Goal: Task Accomplishment & Management: Use online tool/utility

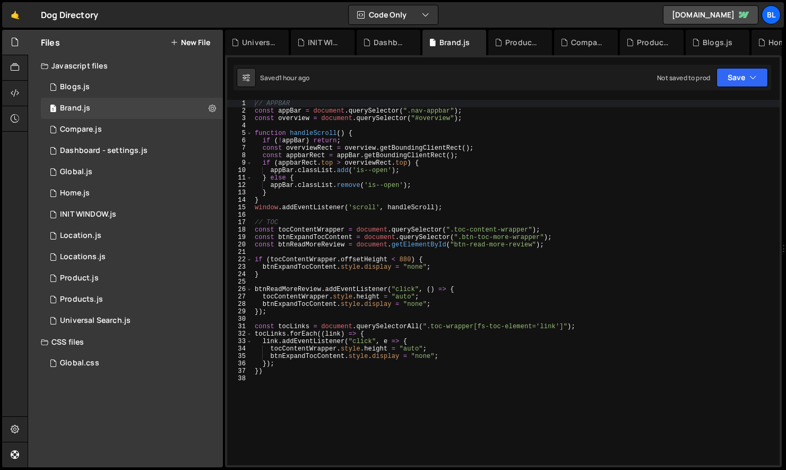
click at [353, 431] on div "// APPBAR const appBar = document . querySelector ( ".nav-appbar" ) ; const ove…" at bounding box center [516, 290] width 527 height 380
type textarea "});"
click at [347, 398] on div "// APPBAR const appBar = document . querySelector ( ".nav-appbar" ) ; const ove…" at bounding box center [516, 290] width 527 height 380
click at [337, 416] on div "// APPBAR const appBar = document . querySelector ( ".nav-appbar" ) ; const ove…" at bounding box center [516, 290] width 527 height 380
click at [294, 401] on div "// APPBAR const appBar = document . querySelector ( ".nav-appbar" ) ; const ove…" at bounding box center [516, 290] width 527 height 380
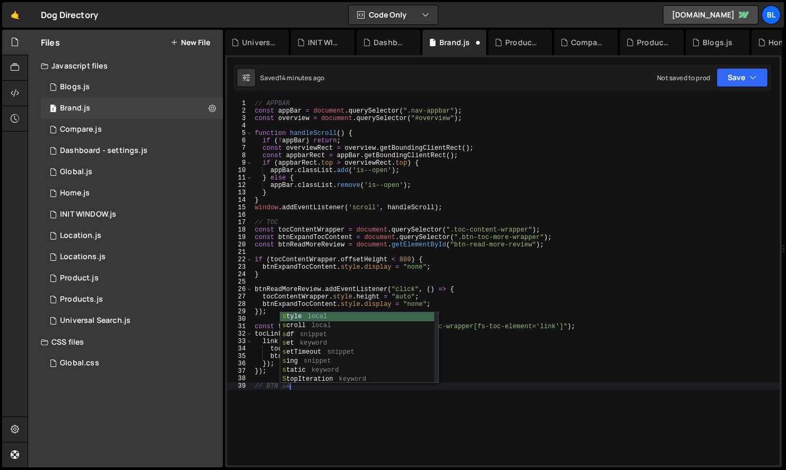
type textarea "// BTN SAVE"
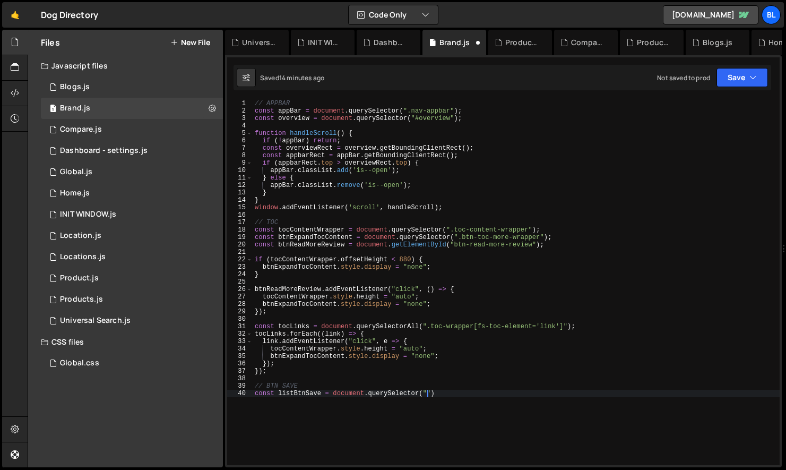
scroll to position [0, 14]
paste textarea "data-favorite")"
type textarea "const listBtnSave = document.querySelector(".data-favorite");"
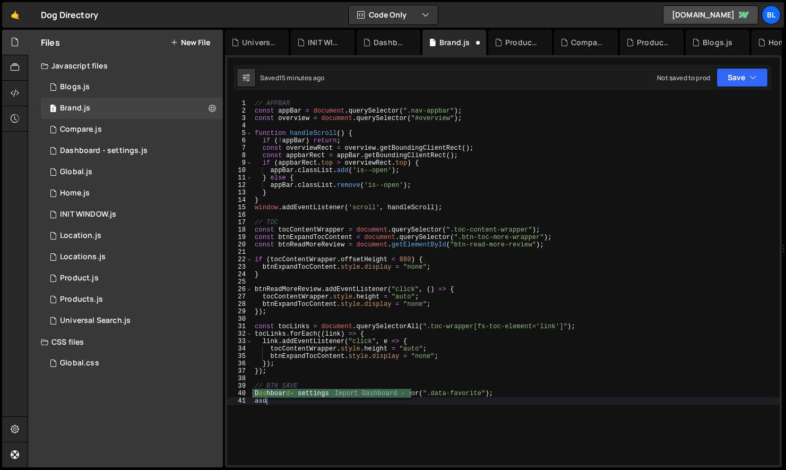
scroll to position [0, 0]
type textarea "a"
type textarea "const listBtnSave = document.querySelector("[data-favorite]");"
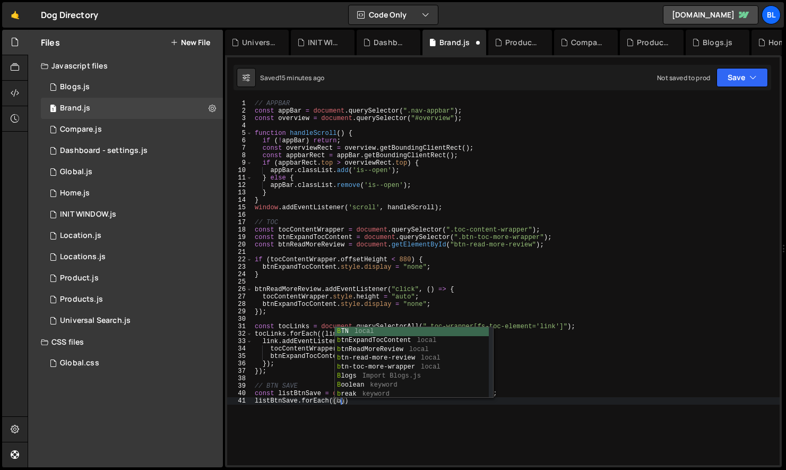
scroll to position [0, 7]
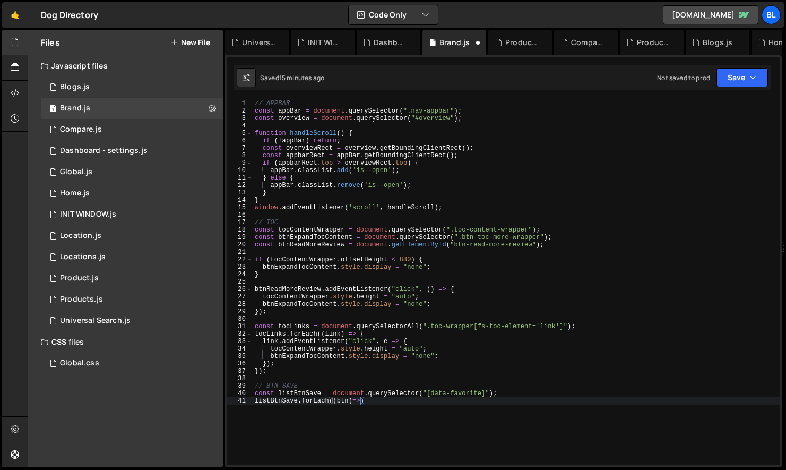
type textarea "listBtnSave.forEach((btn)=>{)"
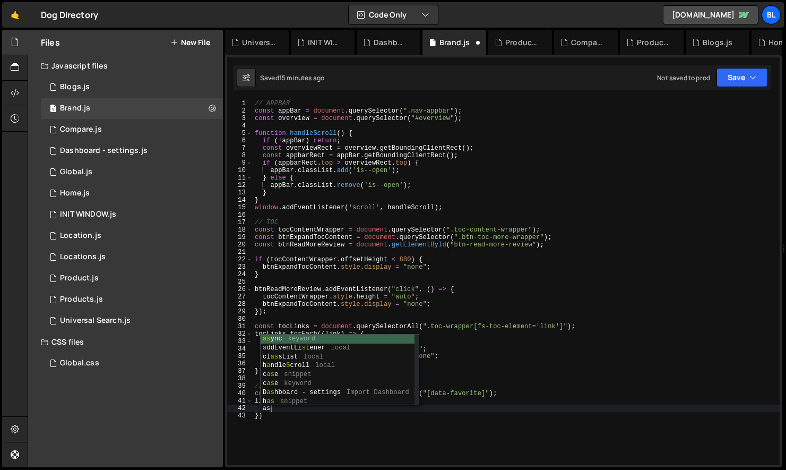
scroll to position [0, 1]
type textarea "a"
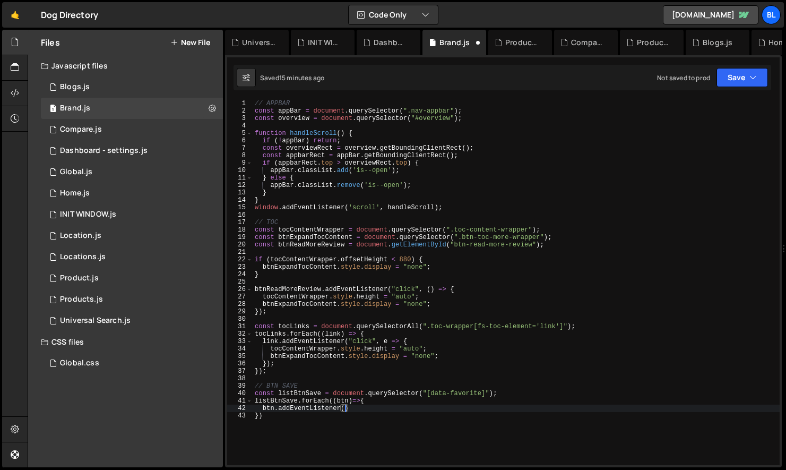
scroll to position [0, 7]
type textarea "btn.addEventListener("click",e=>{)"
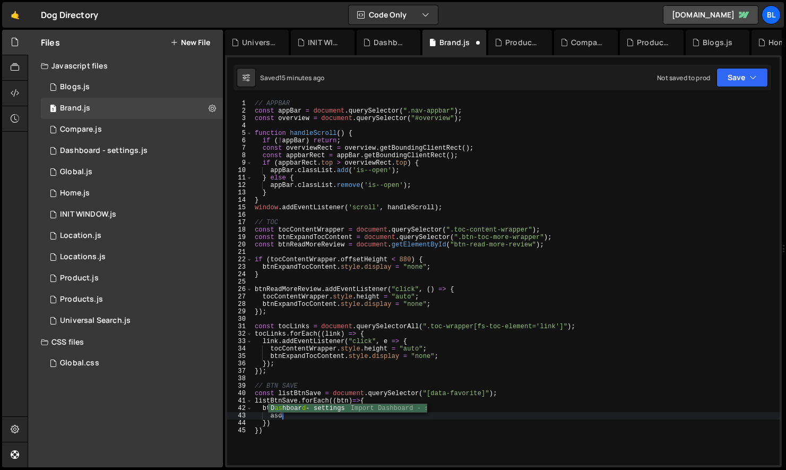
type textarea "a"
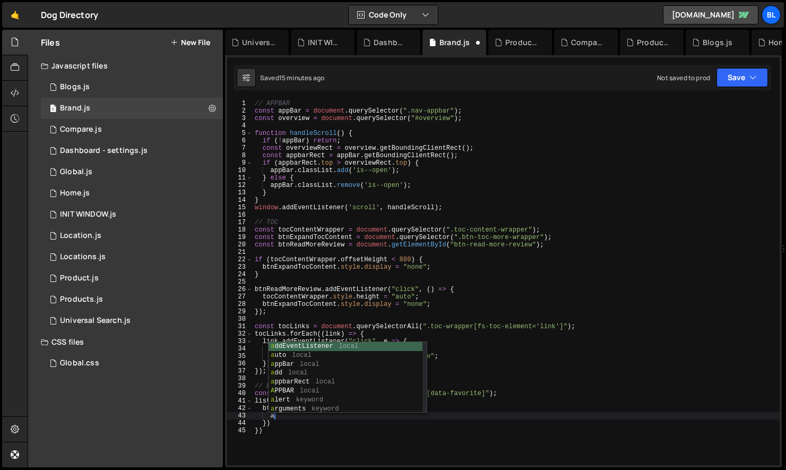
scroll to position [0, 1]
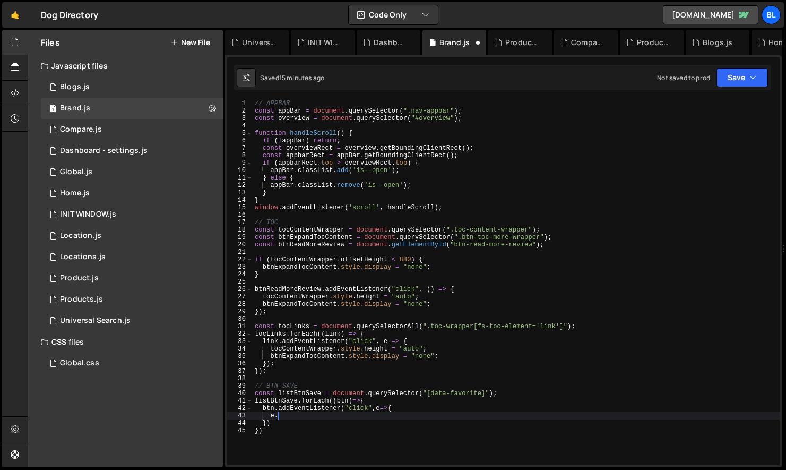
type textarea "e"
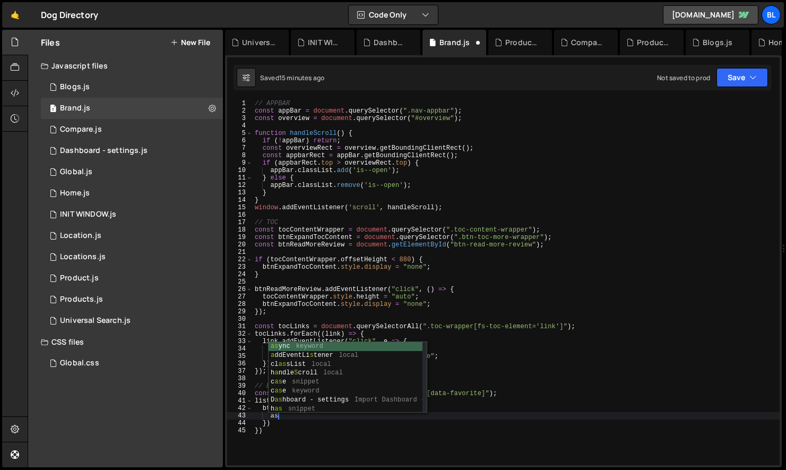
type textarea "a"
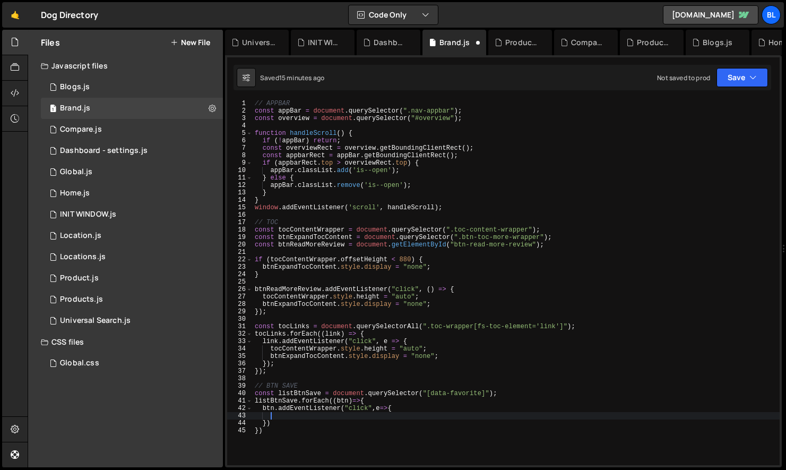
type textarea "btn.addEventListener("click",e=>{"
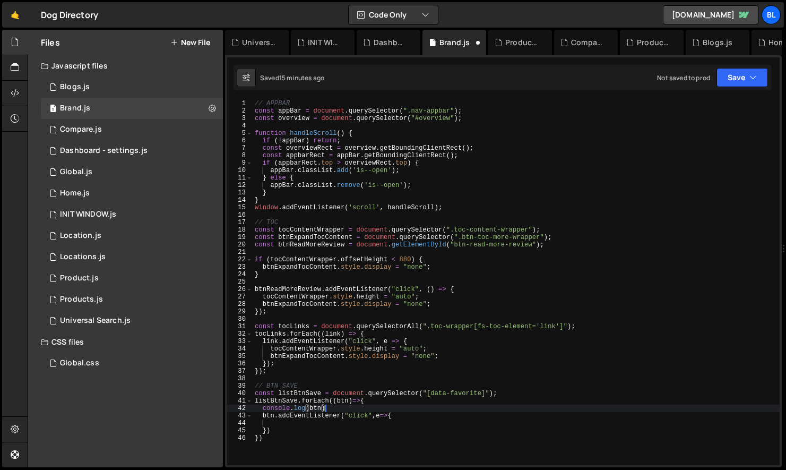
scroll to position [0, 5]
type textarea "console.log(btn);"
click at [135, 363] on div "Global.css 0" at bounding box center [132, 362] width 182 height 21
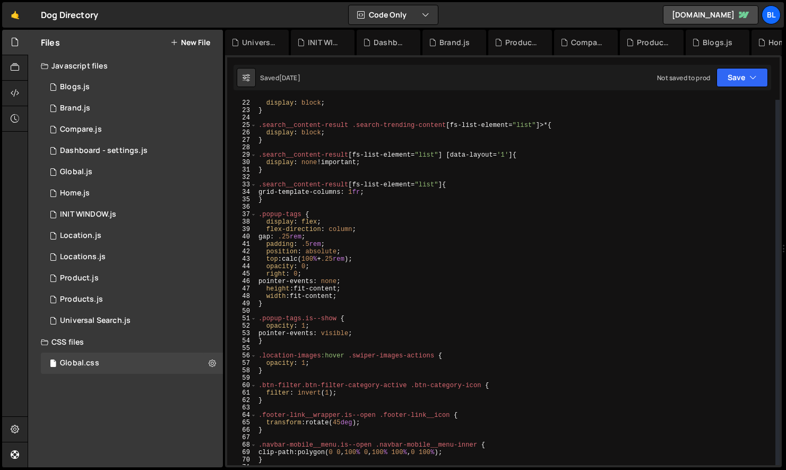
scroll to position [579, 0]
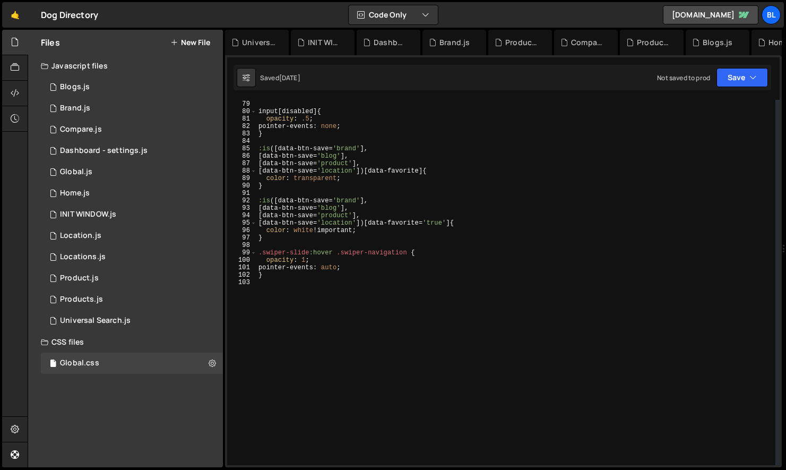
click at [280, 341] on div "} input [ disabled ] { opacity : .5 ; pointer-events : none ; } :is ([ data-btn…" at bounding box center [515, 283] width 519 height 380
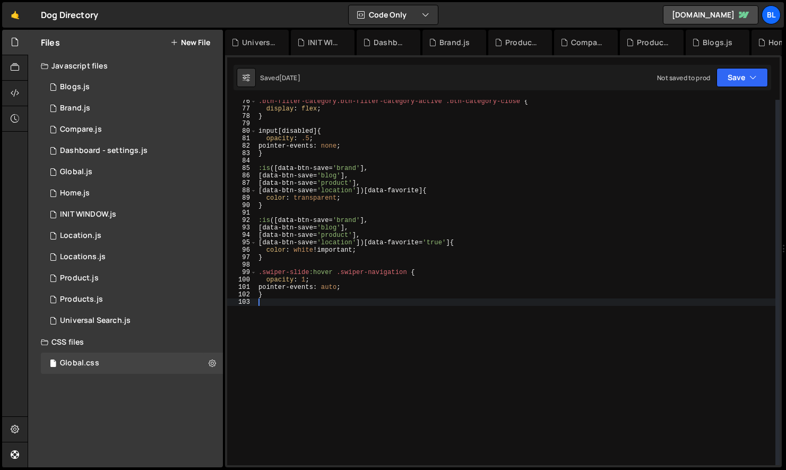
scroll to position [557, 0]
click at [370, 273] on div ".btn-filter-category.btn-filter-category-active .btn-category-close { display :…" at bounding box center [515, 290] width 519 height 380
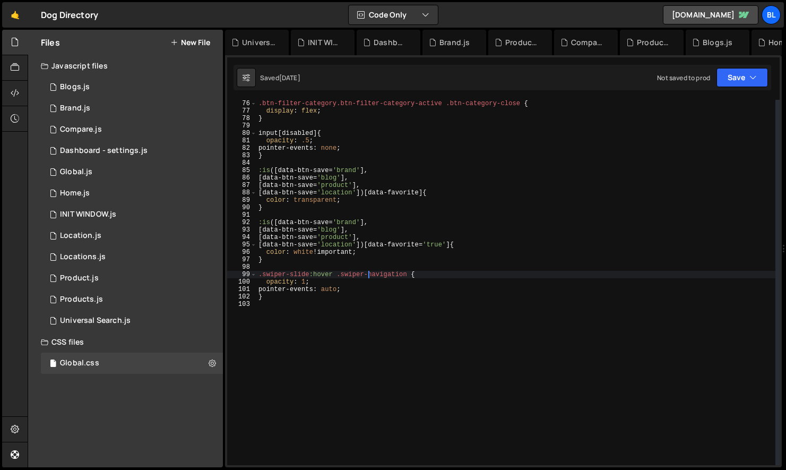
click at [370, 273] on div ".btn-filter-category.btn-filter-category-active .btn-category-close { display :…" at bounding box center [515, 290] width 519 height 380
click at [326, 290] on div ".btn-filter-category.btn-filter-category-active .btn-category-close { display :…" at bounding box center [515, 290] width 519 height 380
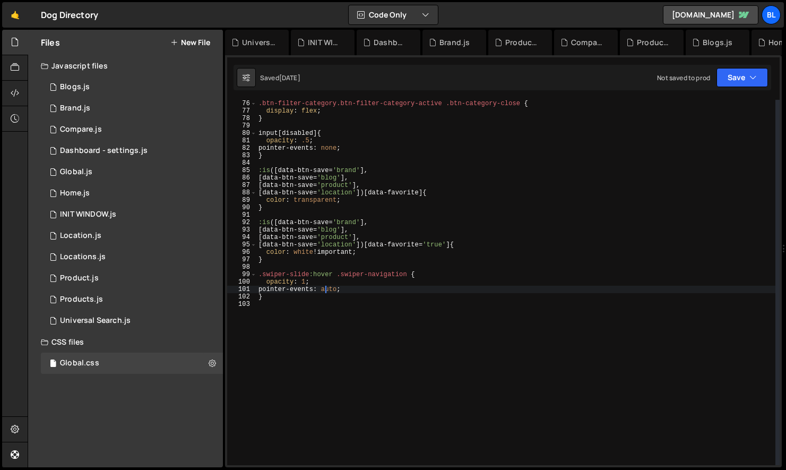
click at [273, 296] on div ".btn-filter-category.btn-filter-category-active .btn-category-close { display :…" at bounding box center [515, 290] width 519 height 380
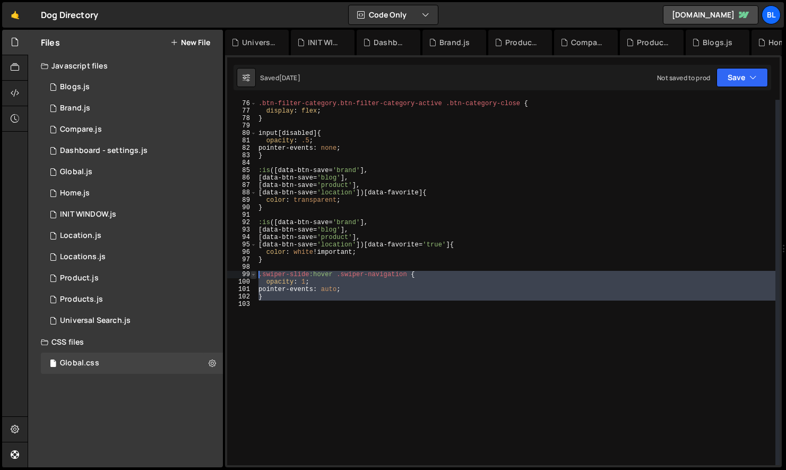
drag, startPoint x: 279, startPoint y: 316, endPoint x: 252, endPoint y: 277, distance: 46.9
click at [252, 277] on div "} 76 77 78 79 80 81 82 83 84 85 86 87 88 89 90 91 92 93 94 95 96 97 98 99 100 1…" at bounding box center [503, 282] width 552 height 365
type textarea ".swiper-slide:hover .swiper-navigation { opacity: 1;"
click at [313, 341] on div ".btn-filter-category.btn-filter-category-active .btn-category-close { display :…" at bounding box center [515, 290] width 519 height 380
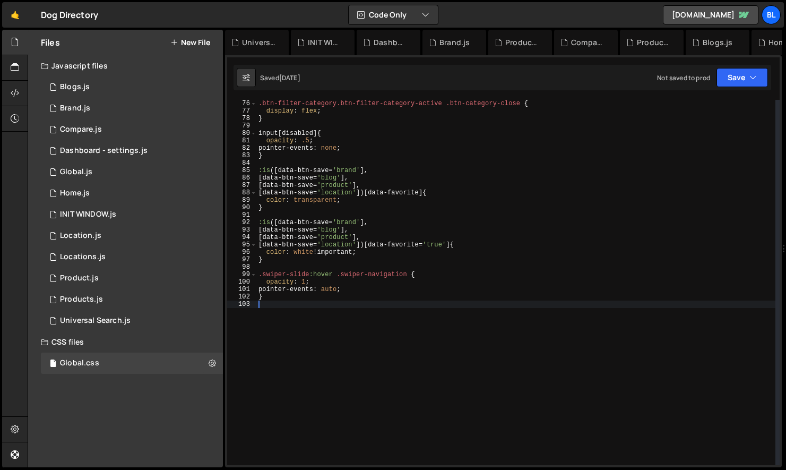
click at [361, 322] on div ".btn-filter-category.btn-filter-category-active .btn-category-close { display :…" at bounding box center [515, 290] width 519 height 380
click at [101, 104] on div "1 Brand.js 0" at bounding box center [132, 108] width 182 height 21
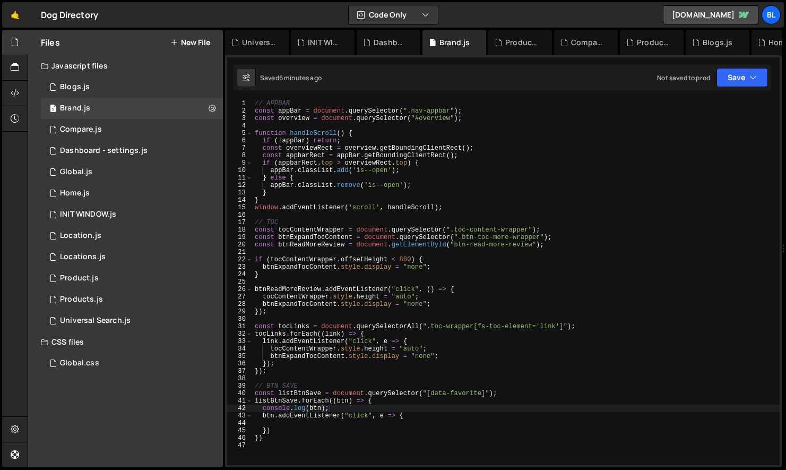
click at [439, 415] on div "// APPBAR const appBar = document . querySelector ( ".nav-appbar" ) ; const ove…" at bounding box center [516, 290] width 527 height 380
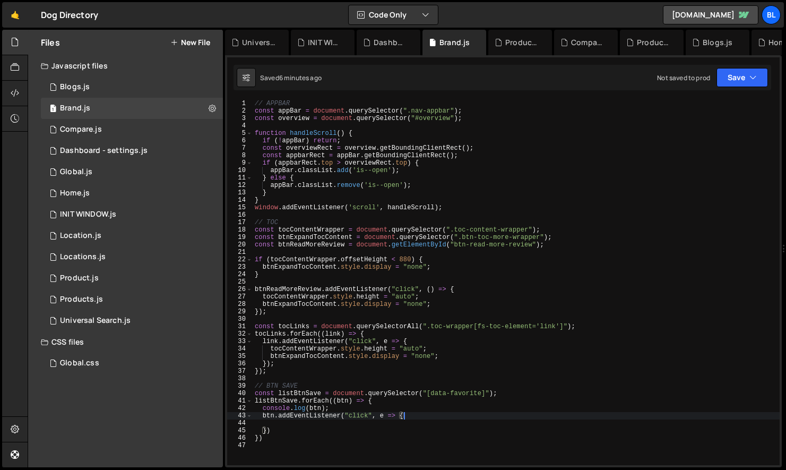
click at [388, 410] on div "// APPBAR const appBar = document . querySelector ( ".nav-appbar" ) ; const ove…" at bounding box center [516, 290] width 527 height 380
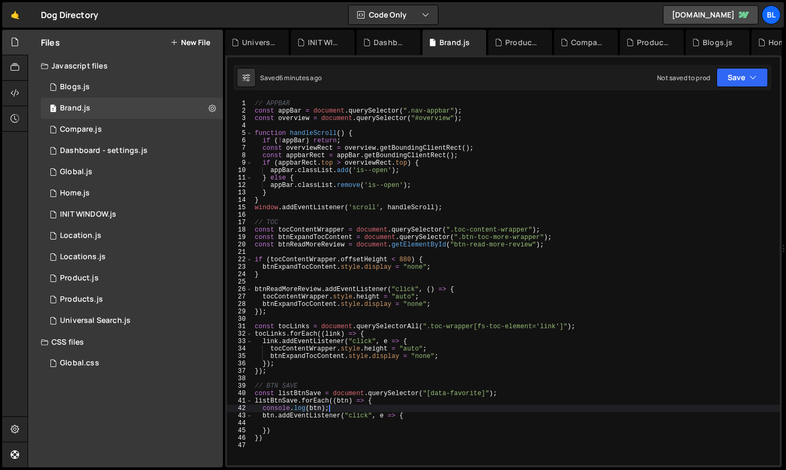
click at [354, 410] on div "// APPBAR const appBar = document . querySelector ( ".nav-appbar" ) ; const ove…" at bounding box center [516, 290] width 527 height 380
click at [419, 393] on div "// APPBAR const appBar = document . querySelector ( ".nav-appbar" ) ; const ove…" at bounding box center [516, 290] width 527 height 380
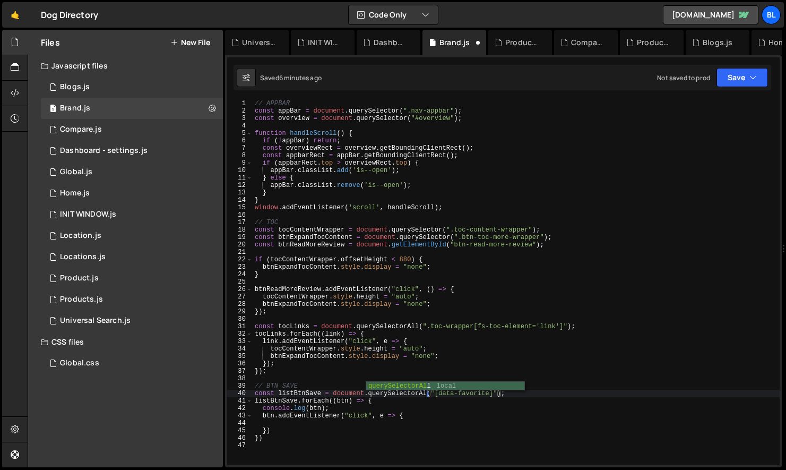
type textarea "const listBtnSave = document.querySelectorAll("[data-favorite]");"
click at [390, 424] on div "// APPBAR const appBar = document . querySelector ( ".nav-appbar" ) ; const ove…" at bounding box center [516, 290] width 527 height 380
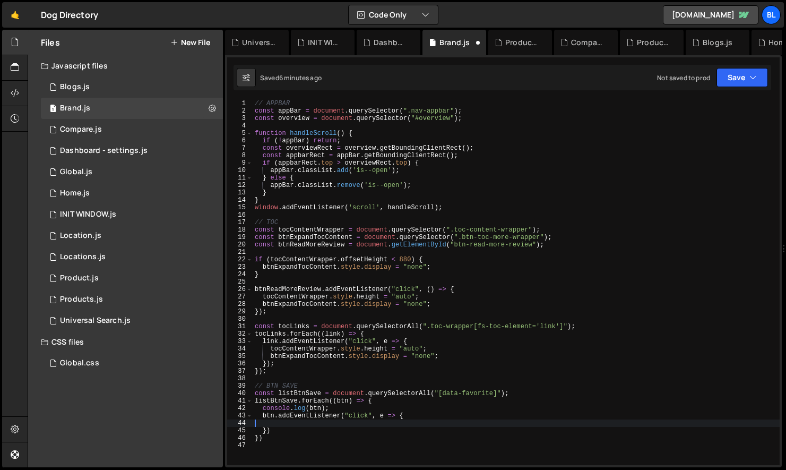
click at [366, 421] on div "// APPBAR const appBar = document . querySelector ( ".nav-appbar" ) ; const ove…" at bounding box center [516, 290] width 527 height 380
click at [352, 454] on div "// APPBAR const appBar = document . querySelector ( ".nav-appbar" ) ; const ove…" at bounding box center [516, 290] width 527 height 380
click at [284, 434] on div "// APPBAR const appBar = document . querySelector ( ".nav-appbar" ) ; const ove…" at bounding box center [516, 290] width 527 height 380
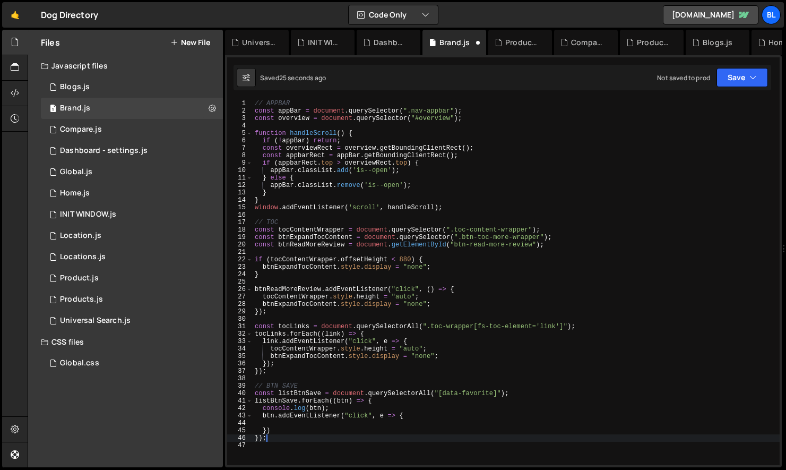
click at [293, 428] on div "// APPBAR const appBar = document . querySelector ( ".nav-appbar" ) ; const ove…" at bounding box center [516, 290] width 527 height 380
click at [290, 433] on div "// APPBAR const appBar = document . querySelector ( ".nav-appbar" ) ; const ove…" at bounding box center [516, 290] width 527 height 380
click at [300, 419] on div "// APPBAR const appBar = document . querySelector ( ".nav-appbar" ) ; const ove…" at bounding box center [516, 290] width 527 height 380
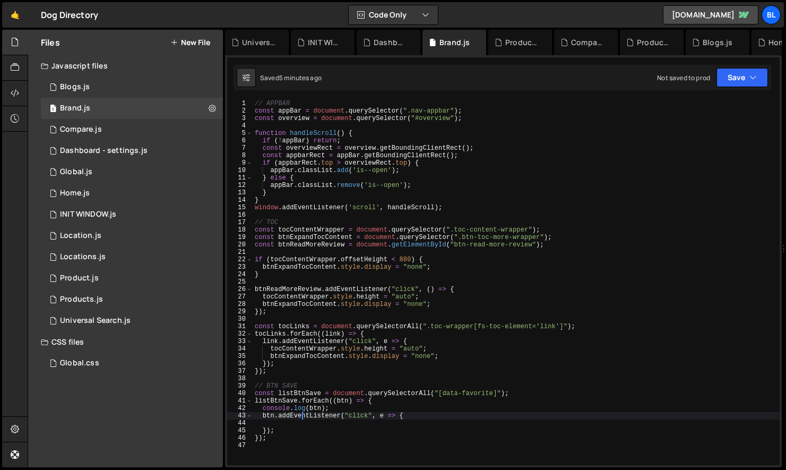
click at [324, 358] on div "// APPBAR const appBar = document . querySelector ( ".nav-appbar" ) ; const ove…" at bounding box center [516, 290] width 527 height 380
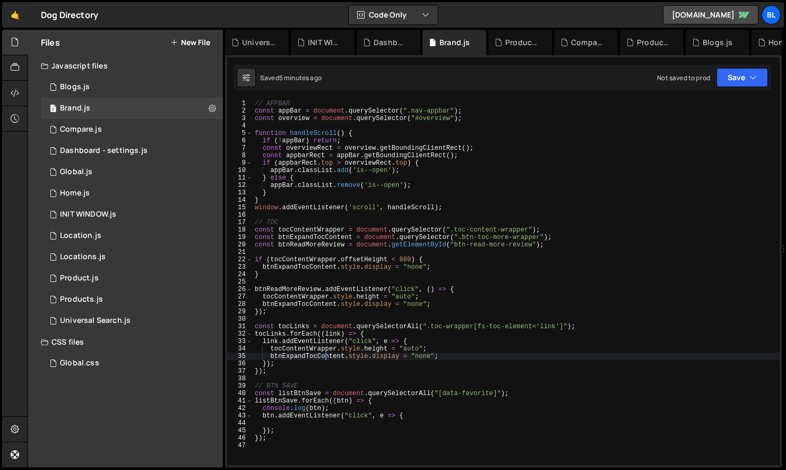
click at [312, 331] on div "// APPBAR const appBar = document . querySelector ( ".nav-appbar" ) ; const ove…" at bounding box center [516, 290] width 527 height 380
type textarea "tocLinks.forEach((link) => {"
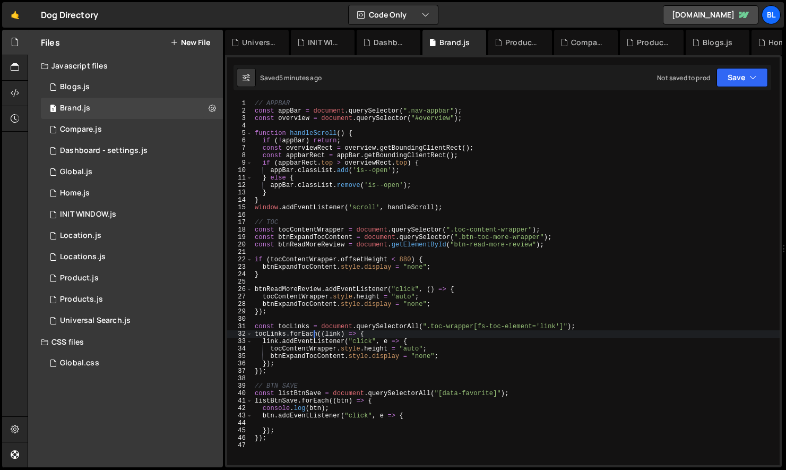
click at [309, 284] on div "// APPBAR const appBar = document . querySelector ( ".nav-appbar" ) ; const ove…" at bounding box center [516, 290] width 527 height 380
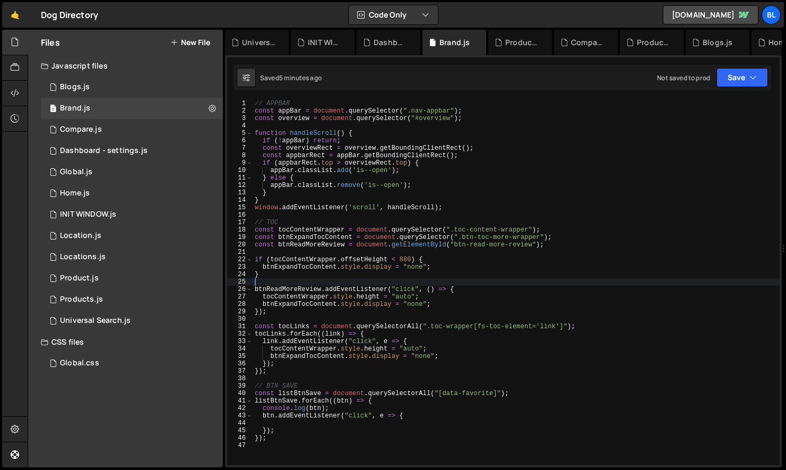
click at [318, 268] on div "// APPBAR const appBar = document . querySelector ( ".nav-appbar" ) ; const ove…" at bounding box center [516, 290] width 527 height 380
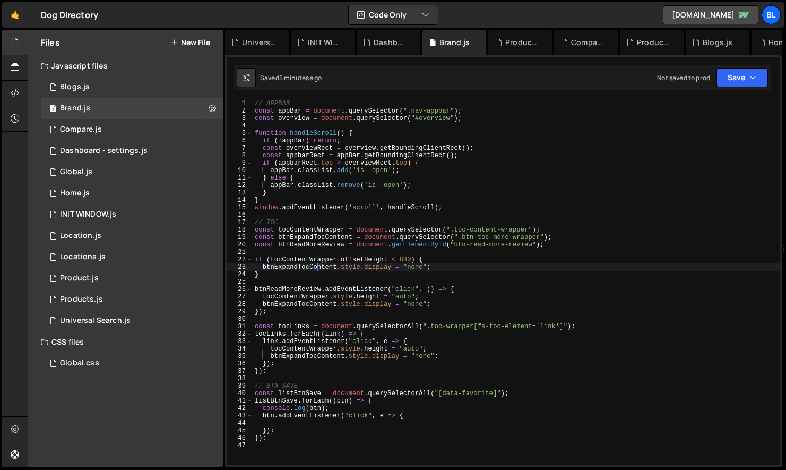
click at [326, 262] on div "// APPBAR const appBar = document . querySelector ( ".nav-appbar" ) ; const ove…" at bounding box center [516, 290] width 527 height 380
click at [316, 342] on div "// APPBAR const appBar = document . querySelector ( ".nav-appbar" ) ; const ove…" at bounding box center [516, 290] width 527 height 380
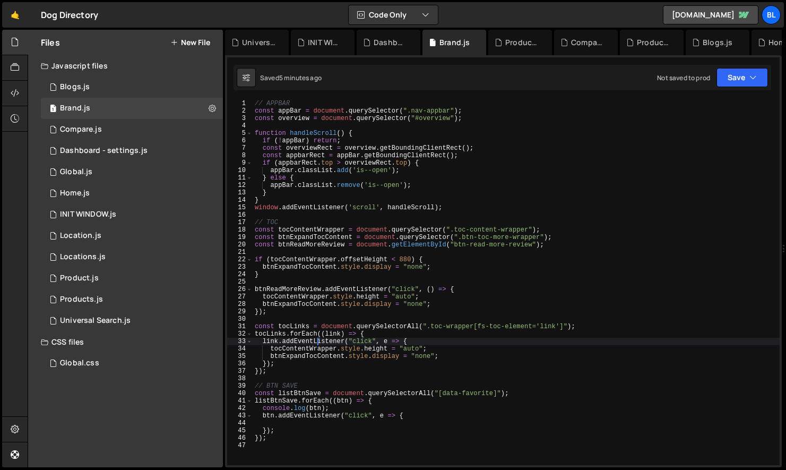
click at [308, 411] on div "// APPBAR const appBar = document . querySelector ( ".nav-appbar" ) ; const ove…" at bounding box center [516, 290] width 527 height 380
type textarea "console.log(btn);"
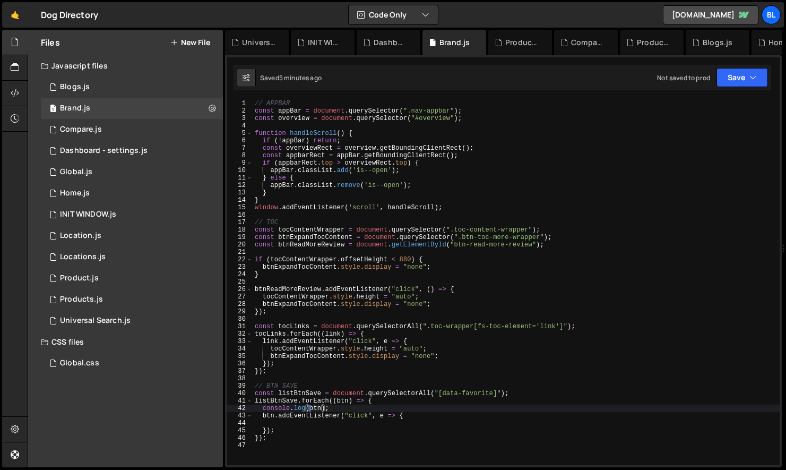
click at [299, 424] on div "// APPBAR const appBar = document . querySelector ( ".nav-appbar" ) ; const ove…" at bounding box center [516, 290] width 527 height 380
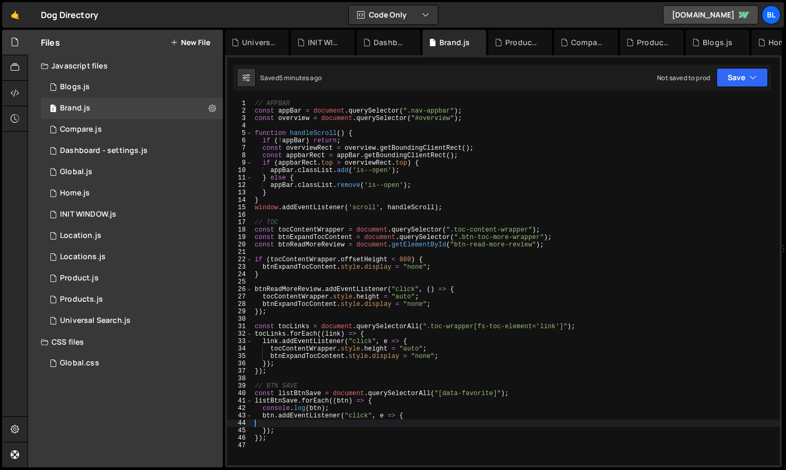
click at [300, 413] on div "// APPBAR const appBar = document . querySelector ( ".nav-appbar" ) ; const ove…" at bounding box center [516, 290] width 527 height 380
click at [300, 427] on div "// APPBAR const appBar = document . querySelector ( ".nav-appbar" ) ; const ove…" at bounding box center [516, 290] width 527 height 380
type textarea "});"
click at [301, 423] on div "// APPBAR const appBar = document . querySelector ( ".nav-appbar" ) ; const ove…" at bounding box center [516, 290] width 527 height 380
click at [116, 173] on div "1 Global.js 0" at bounding box center [132, 171] width 182 height 21
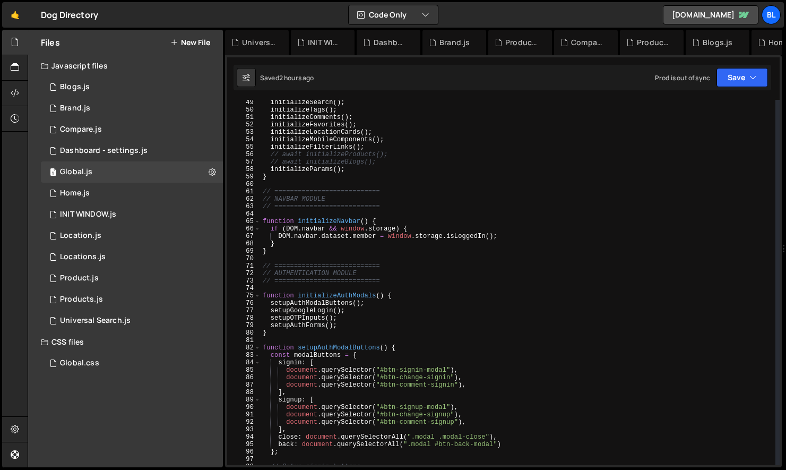
scroll to position [296, 0]
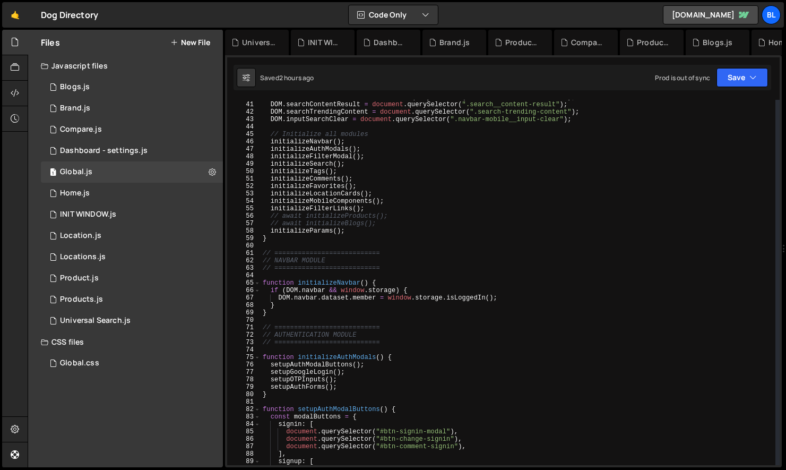
click at [319, 170] on div "DOM . searchContentDefault = document . querySelector ( ".search__content-defau…" at bounding box center [517, 283] width 515 height 380
click at [320, 154] on div "DOM . searchContentDefault = document . querySelector ( ".search__content-defau…" at bounding box center [517, 283] width 515 height 380
click at [311, 149] on div "DOM . searchContentDefault = document . querySelector ( ".search__content-defau…" at bounding box center [517, 283] width 515 height 380
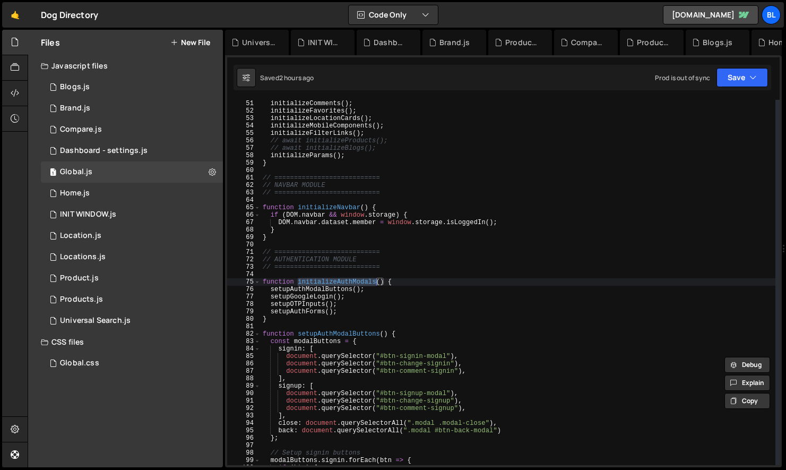
scroll to position [379, 0]
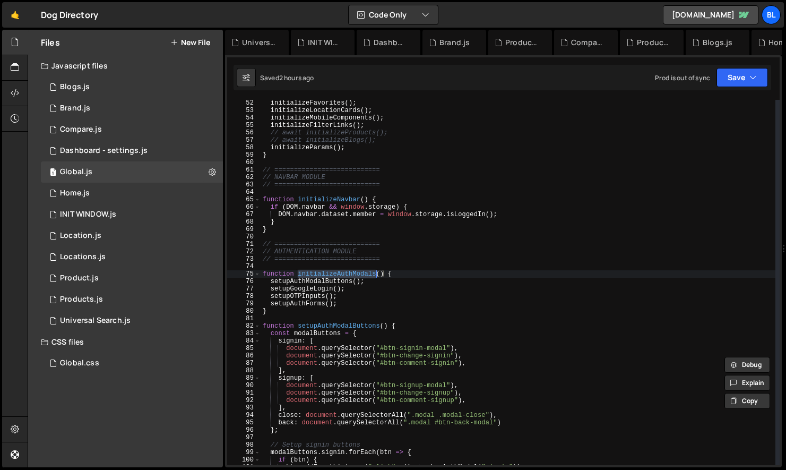
click at [354, 323] on div "initializeFavorites ( ) ; initializeLocationCards ( ) ; initializeMobileCompone…" at bounding box center [517, 289] width 515 height 380
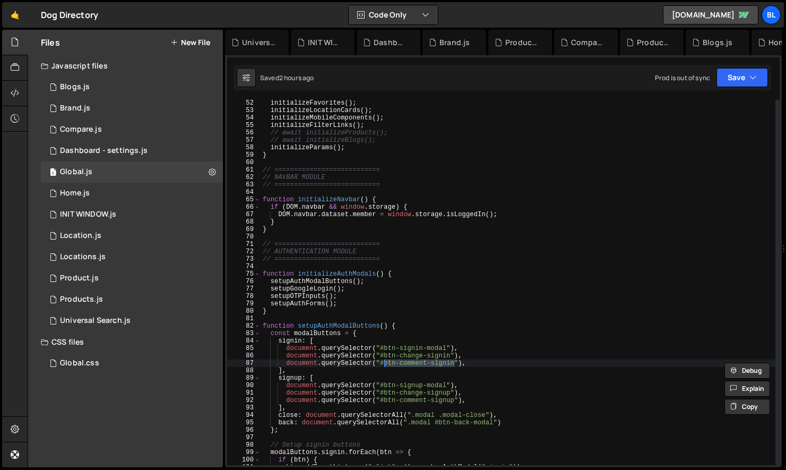
drag, startPoint x: 454, startPoint y: 363, endPoint x: 382, endPoint y: 363, distance: 71.6
click at [382, 363] on div "initializeFavorites ( ) ; initializeLocationCards ( ) ; initializeMobileCompone…" at bounding box center [517, 289] width 515 height 380
click at [319, 334] on div "initializeFavorites ( ) ; initializeLocationCards ( ) ; initializeMobileCompone…" at bounding box center [517, 289] width 515 height 380
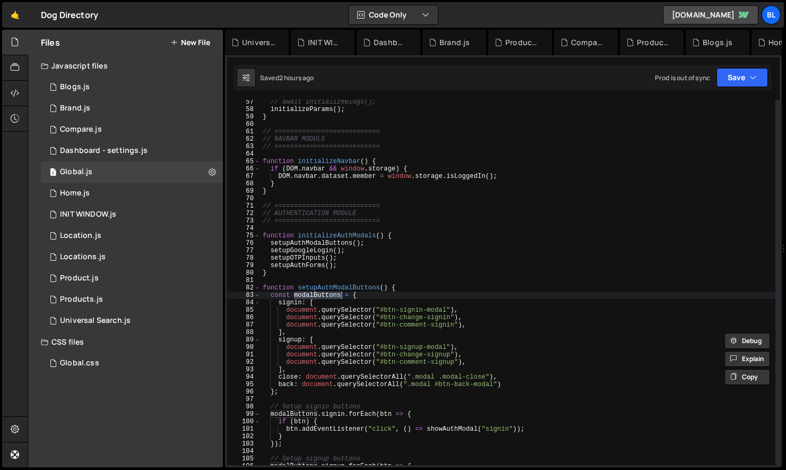
scroll to position [417, 0]
click at [364, 420] on div "// await initializeBlogs(); initializeParams ( ) ; } // =======================…" at bounding box center [517, 288] width 515 height 380
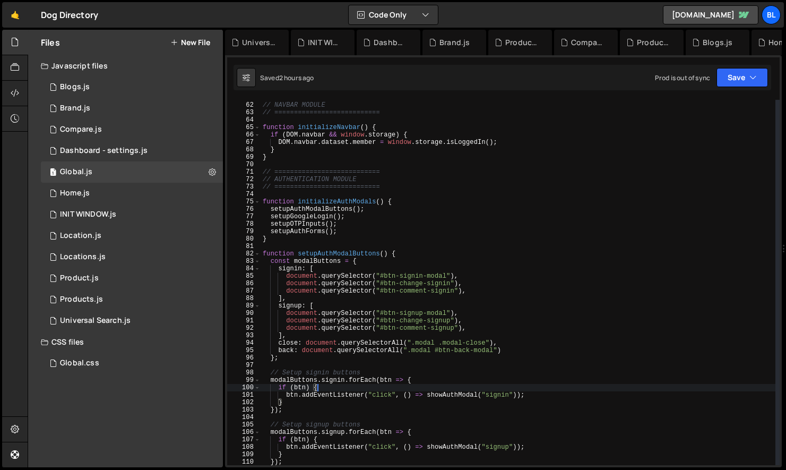
scroll to position [452, 0]
click at [454, 398] on div "// =========================== // NAVBAR MODULE // =========================== …" at bounding box center [517, 283] width 515 height 380
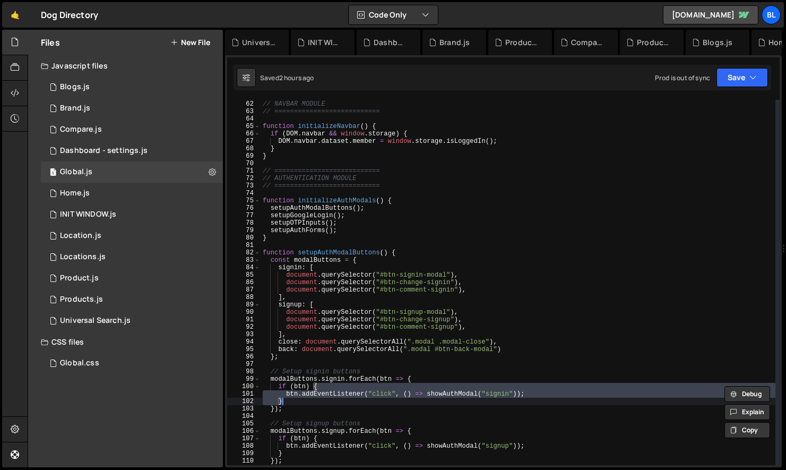
click at [459, 393] on div "// =========================== // NAVBAR MODULE // =========================== …" at bounding box center [517, 283] width 515 height 380
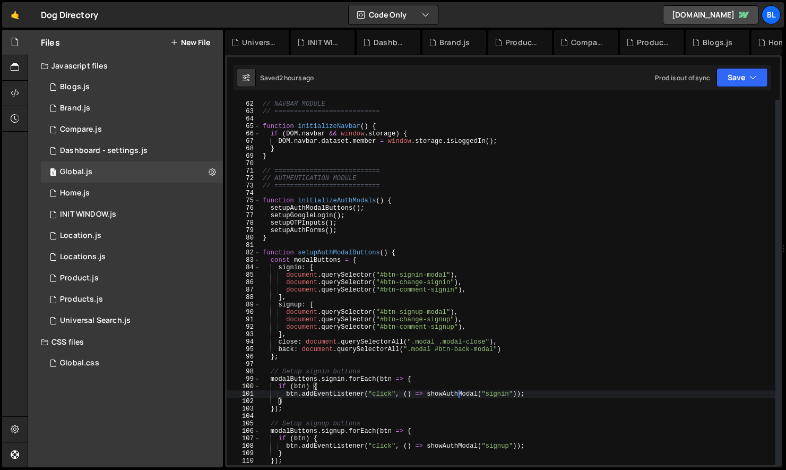
click at [459, 393] on div "// =========================== // NAVBAR MODULE // =========================== …" at bounding box center [517, 283] width 515 height 380
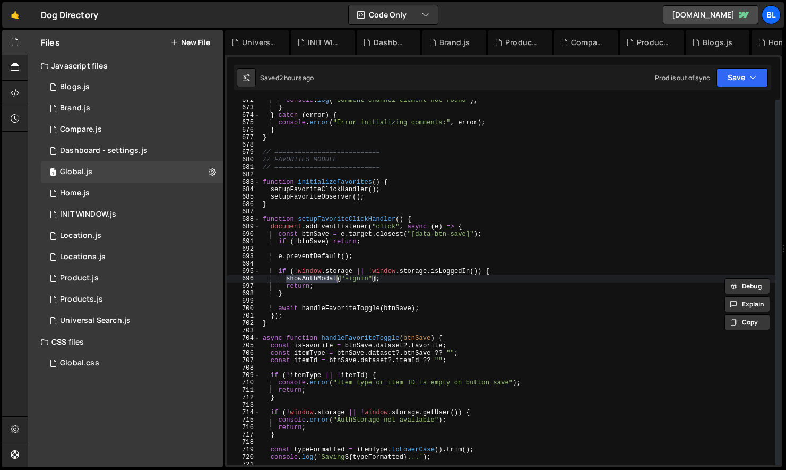
scroll to position [4987, 0]
type textarea "function showAuthModal(type) {"
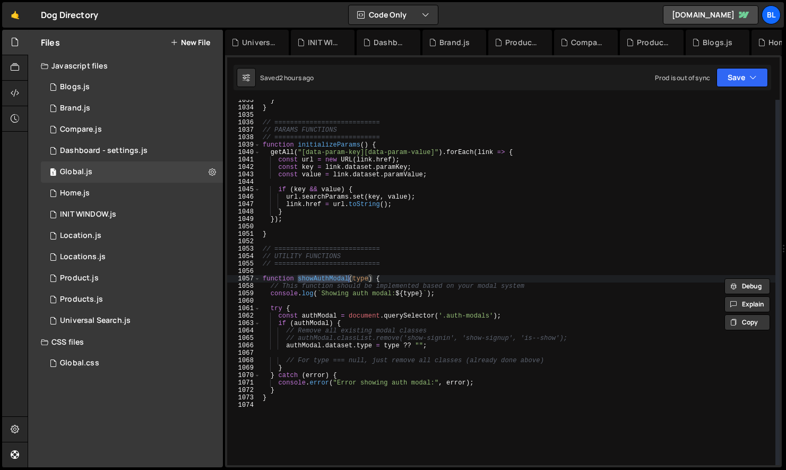
scroll to position [7668, 0]
click at [386, 354] on div "} } // =========================== // PARAMS FUNCTIONS // =====================…" at bounding box center [517, 287] width 515 height 380
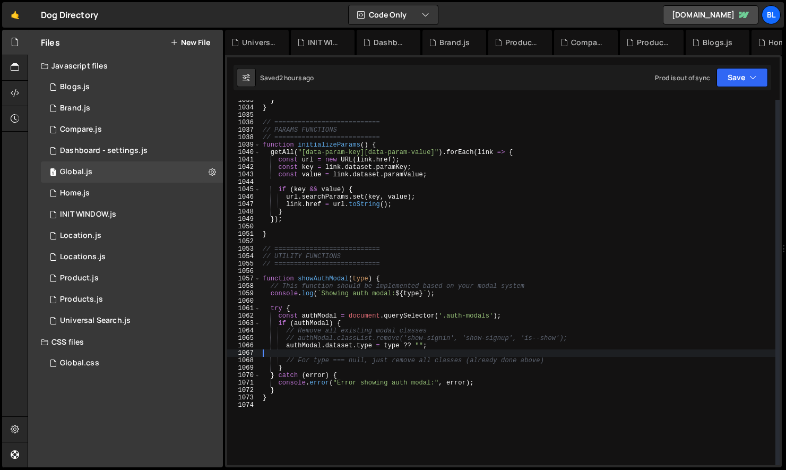
click at [316, 324] on div "} } // =========================== // PARAMS FUNCTIONS // =====================…" at bounding box center [517, 287] width 515 height 380
type textarea "if (authModal) {"
click at [316, 324] on div "} } // =========================== // PARAMS FUNCTIONS // =====================…" at bounding box center [517, 287] width 515 height 380
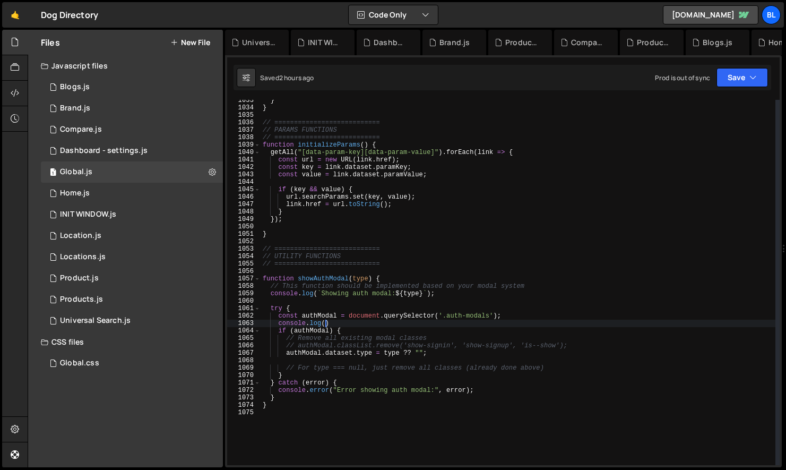
scroll to position [0, 4]
paste textarea "btn-comment-signin)"
type textarea "console.log(authModal);"
click at [341, 359] on div "} } // =========================== // PARAMS FUNCTIONS // =====================…" at bounding box center [517, 287] width 515 height 380
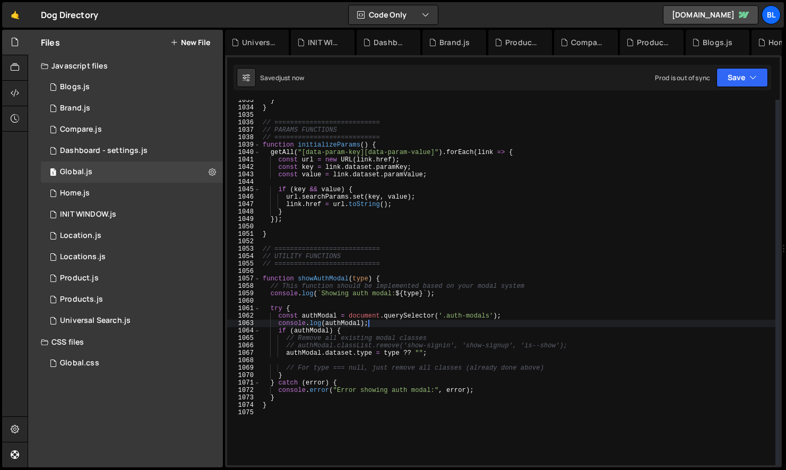
scroll to position [0, 0]
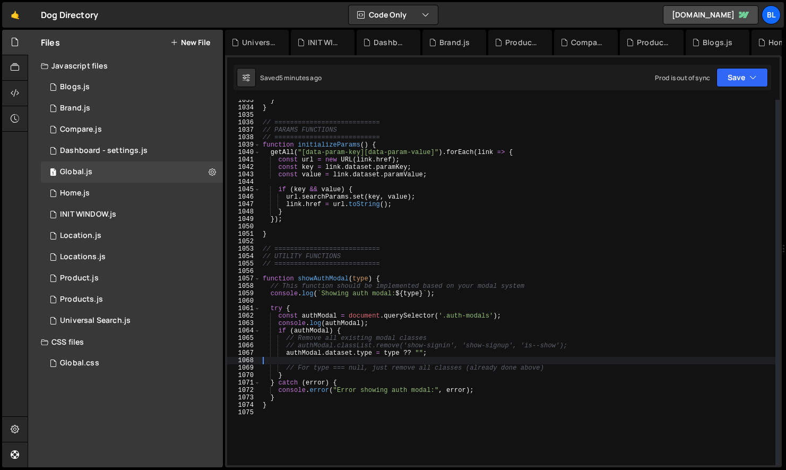
click at [483, 316] on div "} } // =========================== // PARAMS FUNCTIONS // =====================…" at bounding box center [517, 287] width 515 height 380
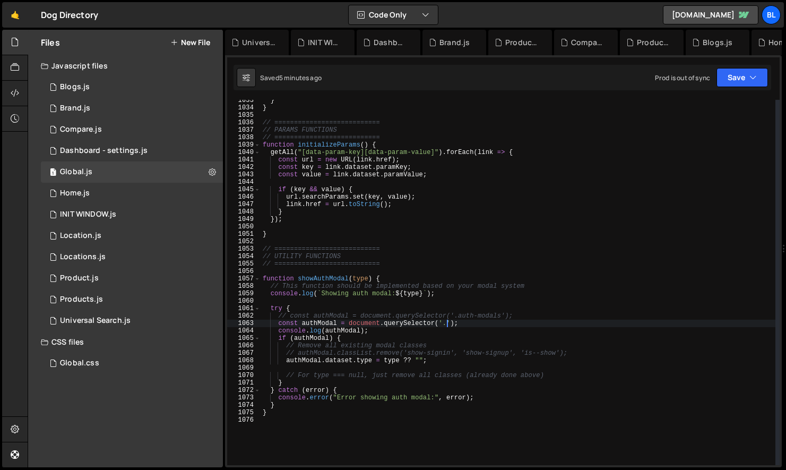
paste textarea "auth-modals"
click at [380, 346] on div "} } // =========================== // PARAMS FUNCTIONS // =====================…" at bounding box center [517, 287] width 515 height 380
click at [361, 325] on div "} } // =========================== // PARAMS FUNCTIONS // =====================…" at bounding box center [517, 287] width 515 height 380
click at [325, 327] on div "} } // =========================== // PARAMS FUNCTIONS // =====================…" at bounding box center [517, 287] width 515 height 380
click at [353, 331] on div "} } // =========================== // PARAMS FUNCTIONS // =====================…" at bounding box center [517, 287] width 515 height 380
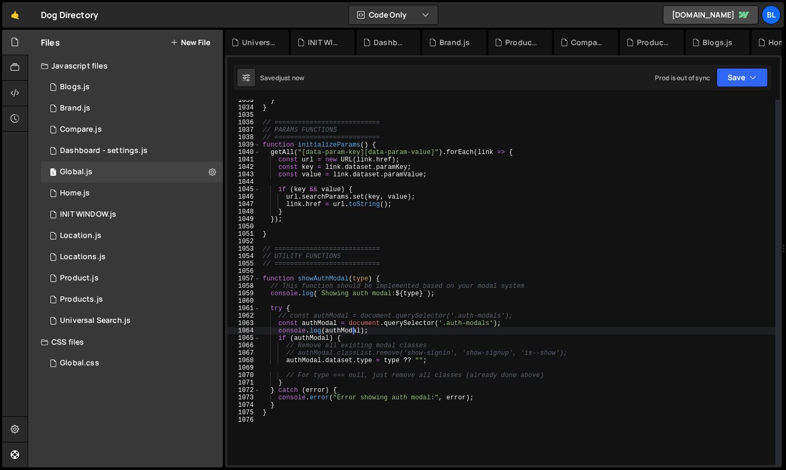
click at [379, 331] on div "} } // =========================== // PARAMS FUNCTIONS // =====================…" at bounding box center [517, 287] width 515 height 380
click at [368, 322] on div "} } // =========================== // PARAMS FUNCTIONS // =====================…" at bounding box center [517, 287] width 515 height 380
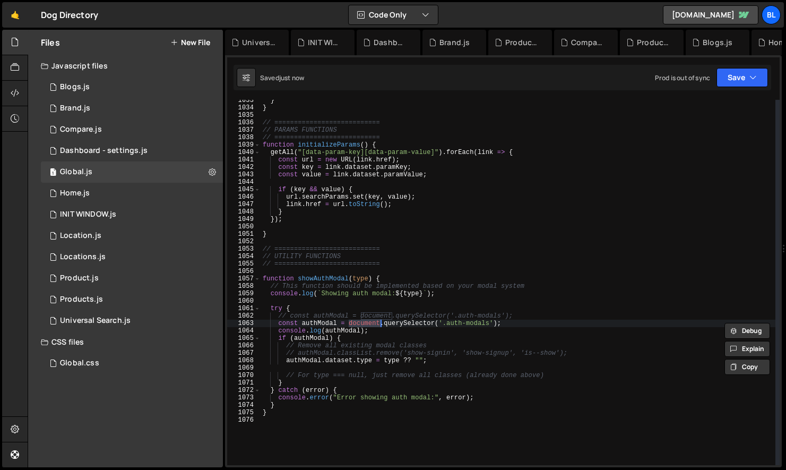
click at [326, 324] on div "} } // =========================== // PARAMS FUNCTIONS // =====================…" at bounding box center [517, 287] width 515 height 380
click at [412, 327] on div "} } // =========================== // PARAMS FUNCTIONS // =====================…" at bounding box center [517, 287] width 515 height 380
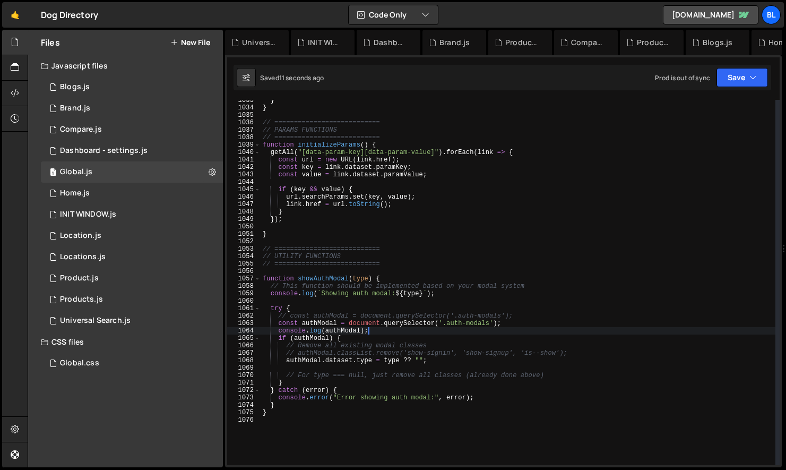
click at [524, 319] on div "} } // =========================== // PARAMS FUNCTIONS // =====================…" at bounding box center [517, 287] width 515 height 380
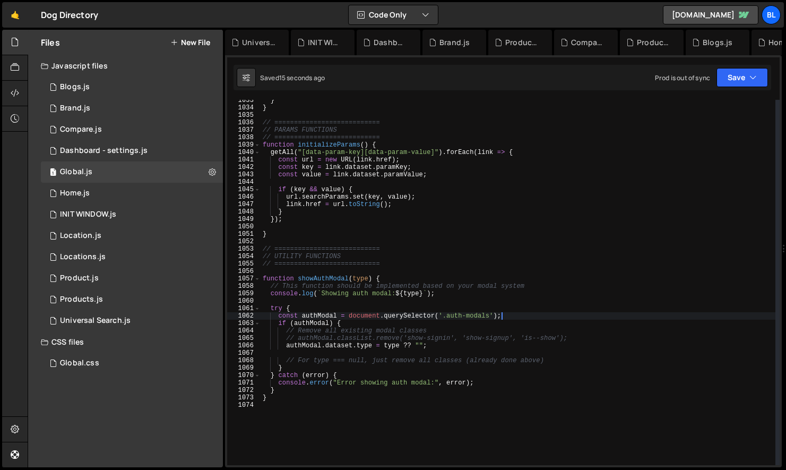
click at [388, 277] on div "} } // =========================== // PARAMS FUNCTIONS // =====================…" at bounding box center [517, 287] width 515 height 380
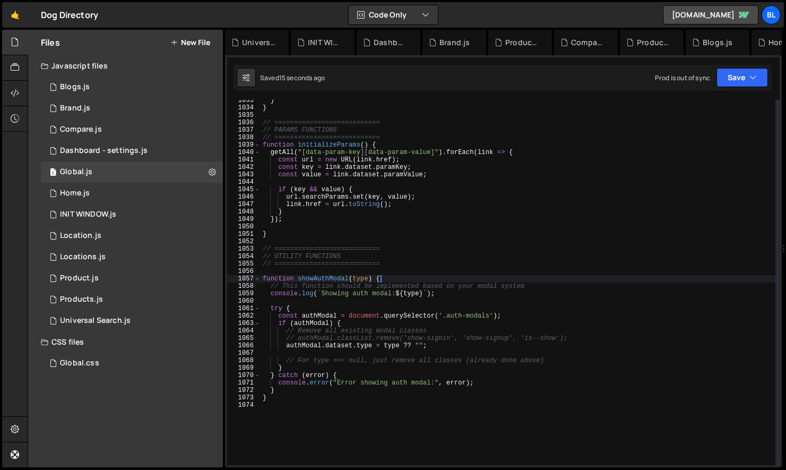
type textarea "function showAuthModal(type) {"
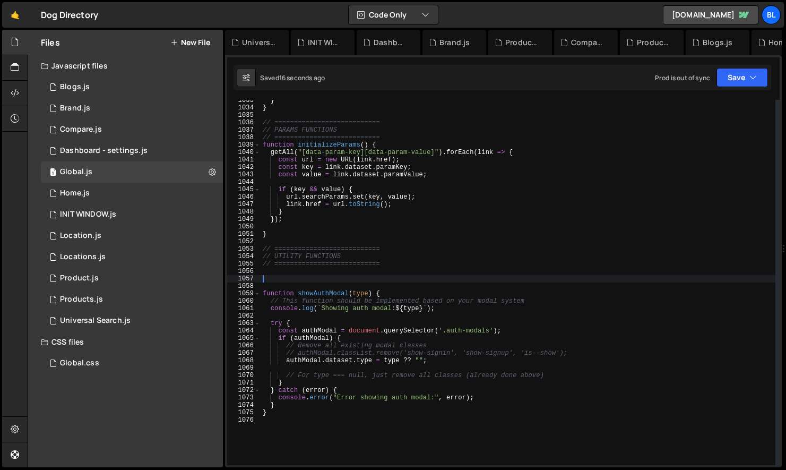
paste textarea "console.log(authModal);"
type textarea "console.log(authModal);"
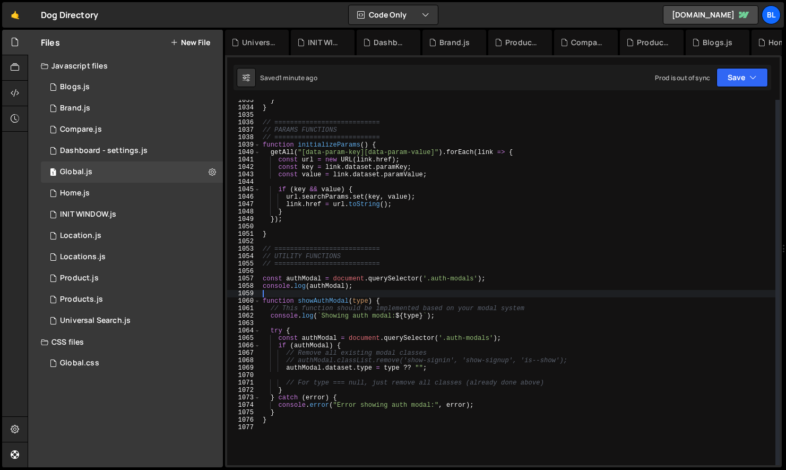
click at [368, 248] on div "} } // =========================== // PARAMS FUNCTIONS // =====================…" at bounding box center [517, 287] width 515 height 380
type textarea "// ==========================="
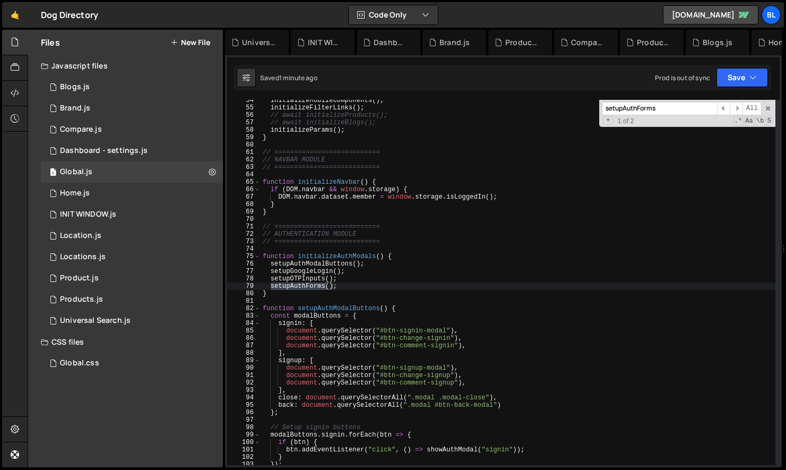
scroll to position [397, 0]
type input "setupAuthForms"
click at [301, 285] on div "initializeMobileComponents ( ) ; initializeFilterLinks ( ) ; // await initializ…" at bounding box center [517, 287] width 515 height 380
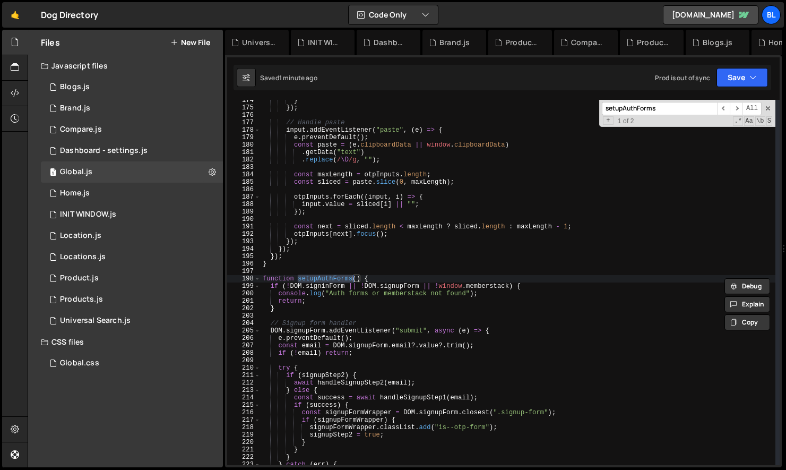
scroll to position [1288, 0]
click at [323, 289] on div "} }) ; // Handle paste input . addEventListener ( "paste" , ( e ) => { e . prev…" at bounding box center [517, 287] width 515 height 380
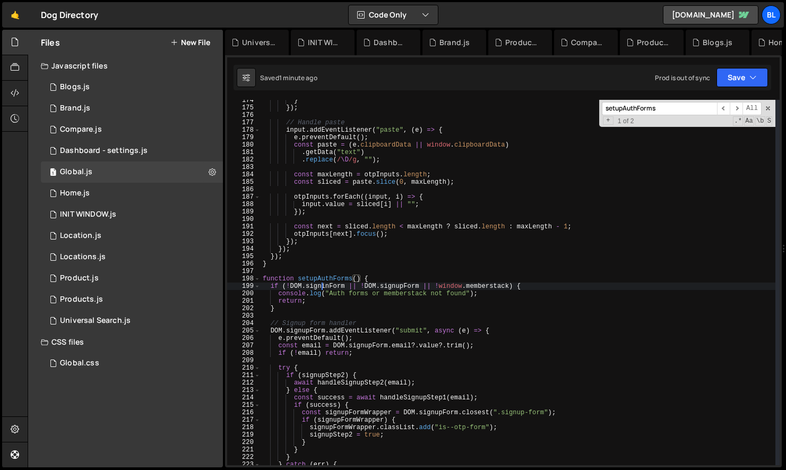
click at [323, 289] on div "} }) ; // Handle paste input . addEventListener ( "paste" , ( e ) => { e . prev…" at bounding box center [517, 287] width 515 height 380
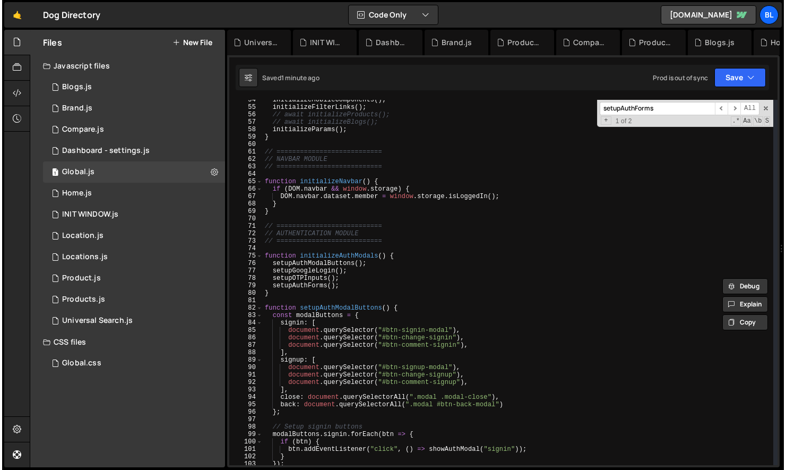
scroll to position [0, 0]
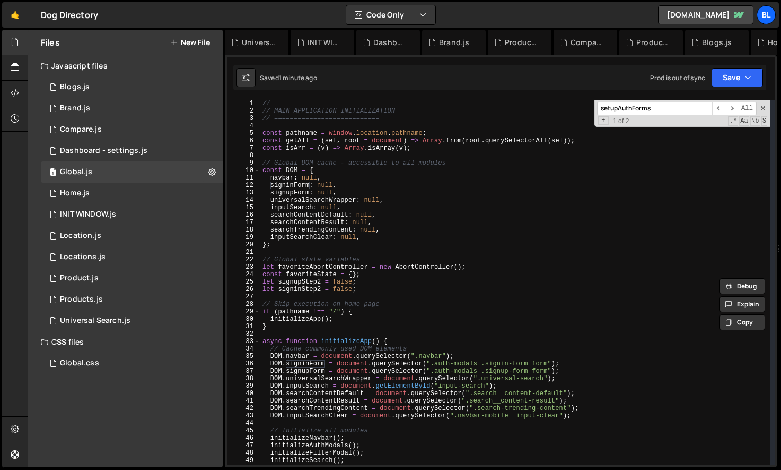
click at [762, 112] on div "setupAuthForms ​ ​ All Replace All + 1 of 2 .* Aa \b S" at bounding box center [683, 113] width 176 height 27
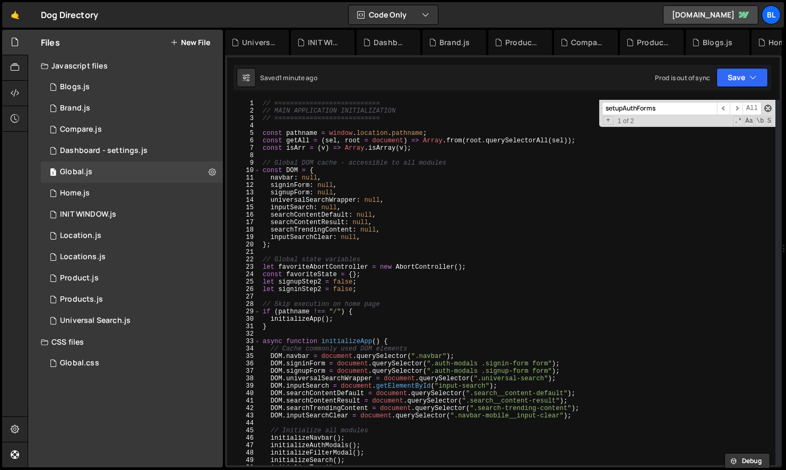
click at [767, 107] on span at bounding box center [767, 108] width 7 height 7
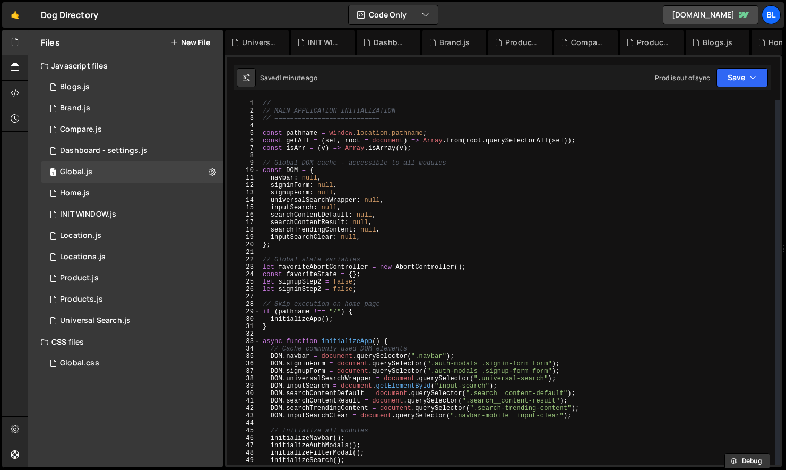
click at [498, 398] on div "// =========================== // MAIN APPLICATION INITIALIZATION // ==========…" at bounding box center [517, 290] width 515 height 380
click at [525, 386] on div "// =========================== // MAIN APPLICATION INITIALIZATION // ==========…" at bounding box center [517, 290] width 515 height 380
click at [541, 370] on div "// =========================== // MAIN APPLICATION INITIALIZATION // ==========…" at bounding box center [517, 290] width 515 height 380
click at [525, 371] on div "// =========================== // MAIN APPLICATION INITIALIZATION // ==========…" at bounding box center [517, 290] width 515 height 380
click at [470, 376] on div "// =========================== // MAIN APPLICATION INITIALIZATION // ==========…" at bounding box center [517, 290] width 515 height 380
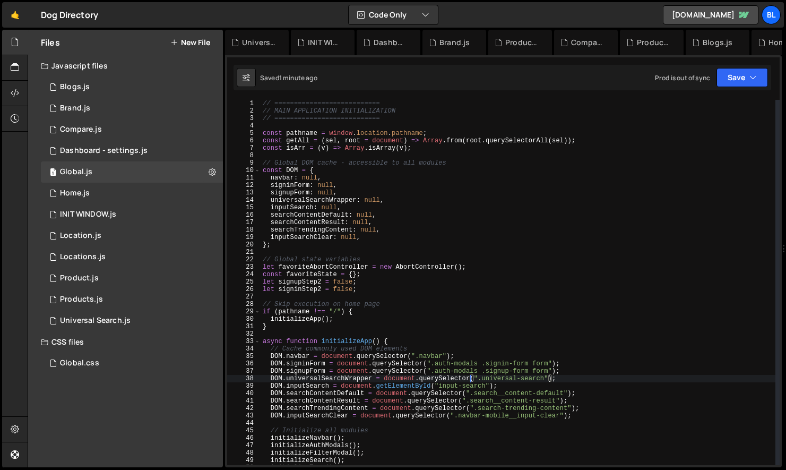
click at [301, 367] on div "// =========================== // MAIN APPLICATION INITIALIZATION // ==========…" at bounding box center [517, 290] width 515 height 380
click at [311, 367] on div "// =========================== // MAIN APPLICATION INITIALIZATION // ==========…" at bounding box center [517, 290] width 515 height 380
click at [303, 363] on div "// =========================== // MAIN APPLICATION INITIALIZATION // ==========…" at bounding box center [517, 290] width 515 height 380
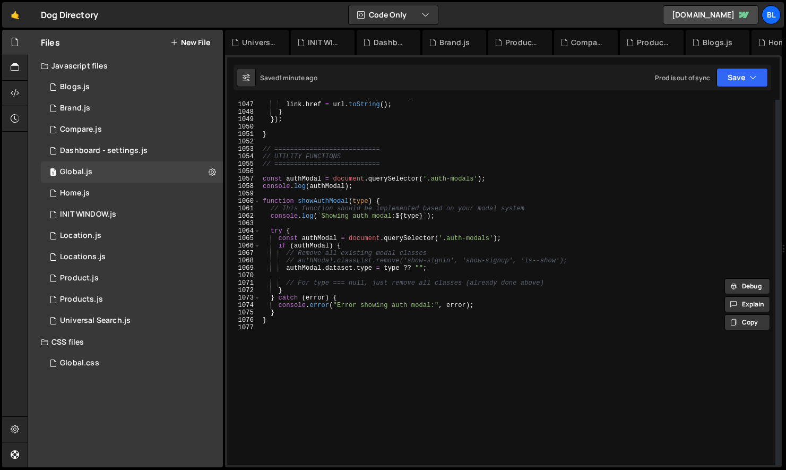
scroll to position [7766, 0]
click at [363, 187] on div "url . searchParams . set ( key , value ) ; link . href = url . toString ( ) ; }…" at bounding box center [517, 285] width 515 height 380
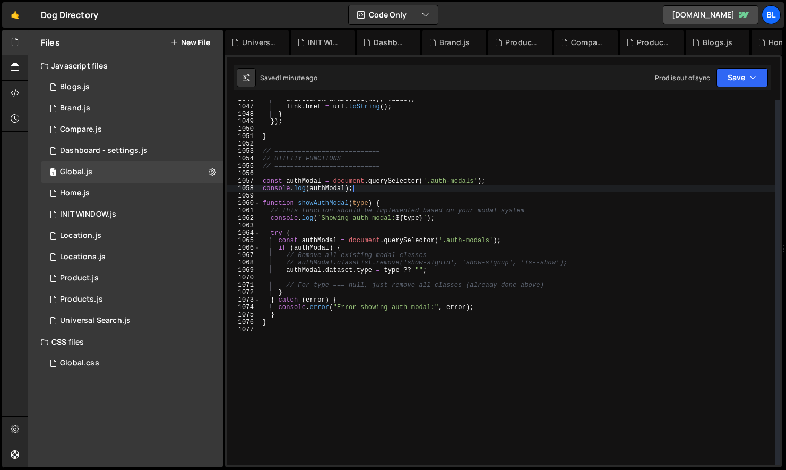
click at [440, 182] on div "url . searchParams . set ( key , value ) ; link . href = url . toString ( ) ; }…" at bounding box center [517, 285] width 515 height 380
click at [388, 199] on div "url . searchParams . set ( key , value ) ; link . href = url . toString ( ) ; }…" at bounding box center [517, 285] width 515 height 380
type textarea "function showAuthModal(type) {"
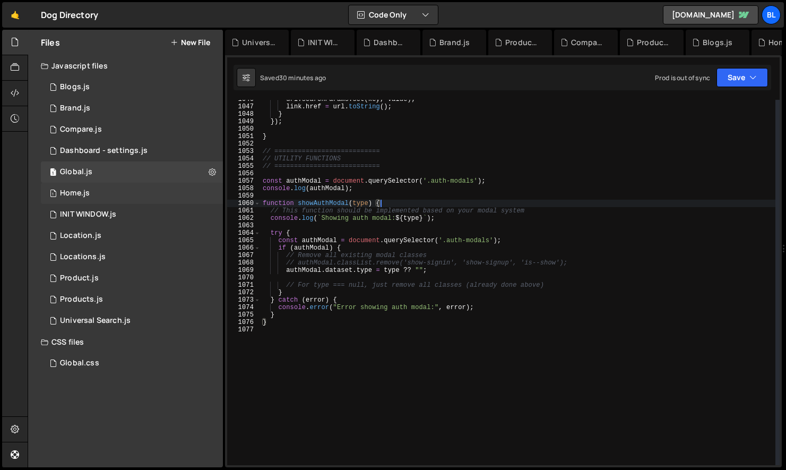
click at [102, 194] on div "1 Home.js 0" at bounding box center [132, 192] width 182 height 21
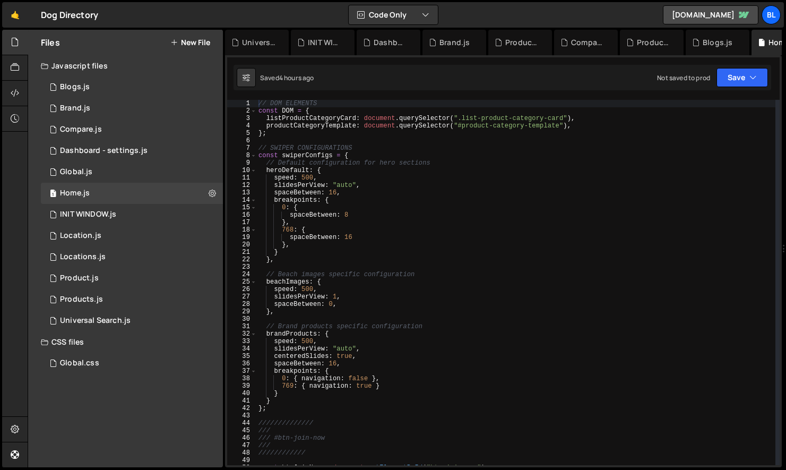
click at [378, 321] on div "// DOM ELEMENTS const DOM = { listProductCategoryCard : document . querySelecto…" at bounding box center [515, 290] width 519 height 380
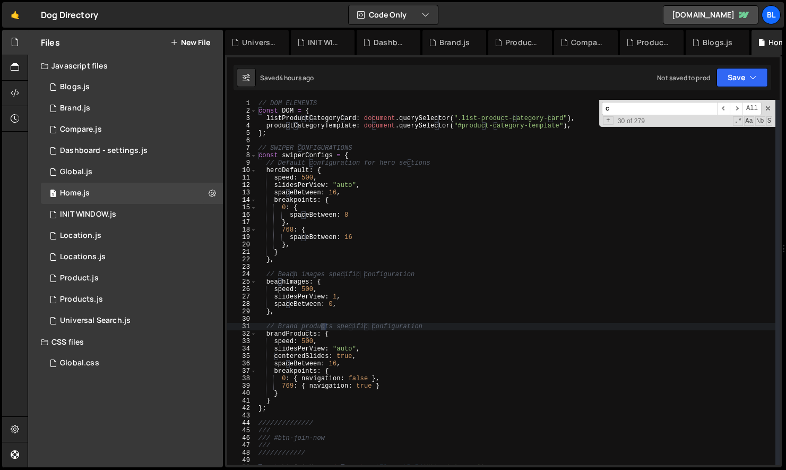
type input "c"
click at [310, 124] on div "// DOM ELEMENTS const DOM = { listProductCategoryCard : document . querySelecto…" at bounding box center [515, 290] width 519 height 380
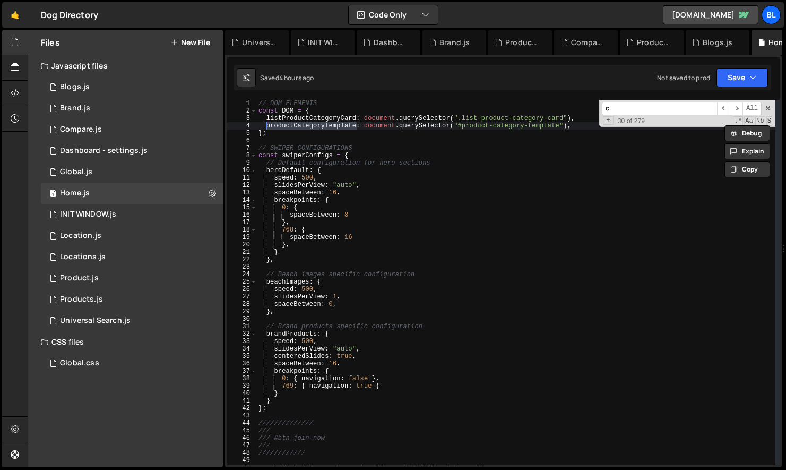
click at [315, 125] on div "// DOM ELEMENTS const DOM = { listProductCategoryCard : document . querySelecto…" at bounding box center [515, 290] width 519 height 380
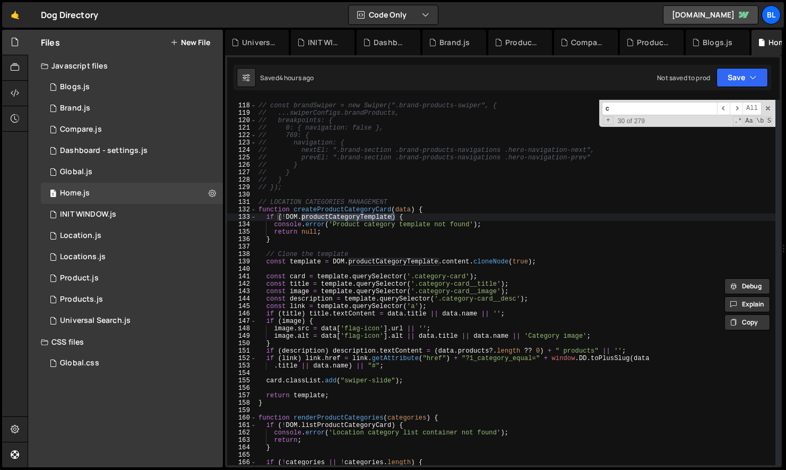
scroll to position [868, 0]
click at [380, 379] on div "// // BRAND PRODUCTS SWIPER // const brandSwiper = new Swiper(".brand-products-…" at bounding box center [515, 283] width 519 height 380
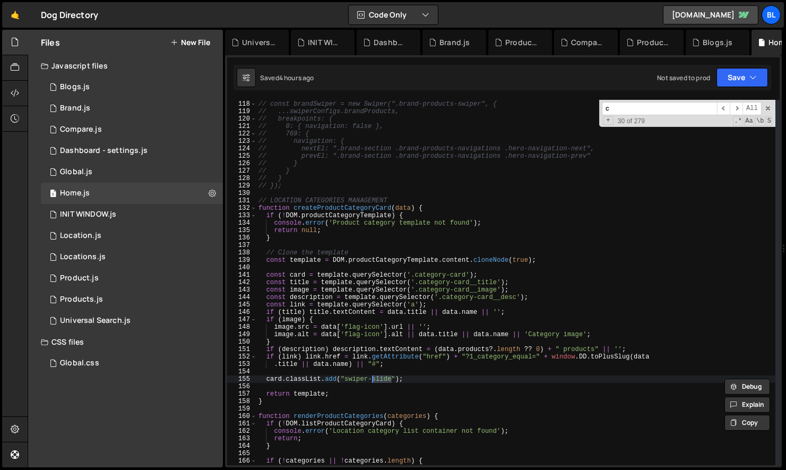
click at [354, 381] on div "// // BRAND PRODUCTS SWIPER // const brandSwiper = new Swiper(".brand-products-…" at bounding box center [515, 283] width 519 height 380
click at [389, 380] on div "// // BRAND PRODUCTS SWIPER // const brandSwiper = new Swiper(".brand-products-…" at bounding box center [515, 283] width 519 height 380
click at [403, 382] on div "// // BRAND PRODUCTS SWIPER // const brandSwiper = new Swiper(".brand-products-…" at bounding box center [515, 283] width 519 height 380
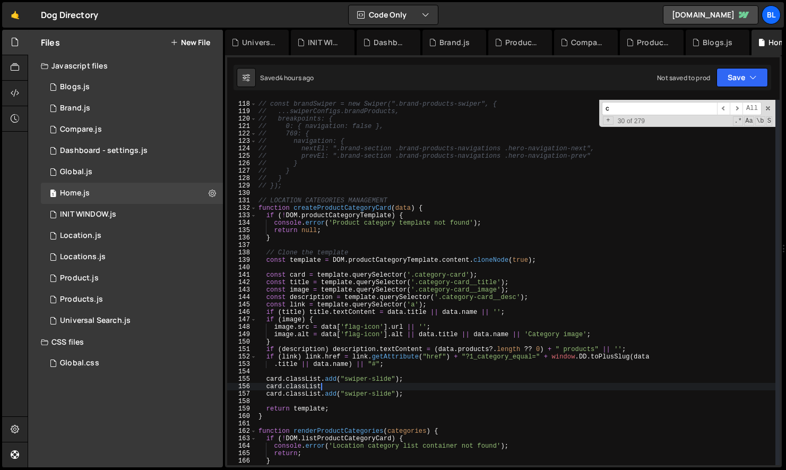
type textarea "card"
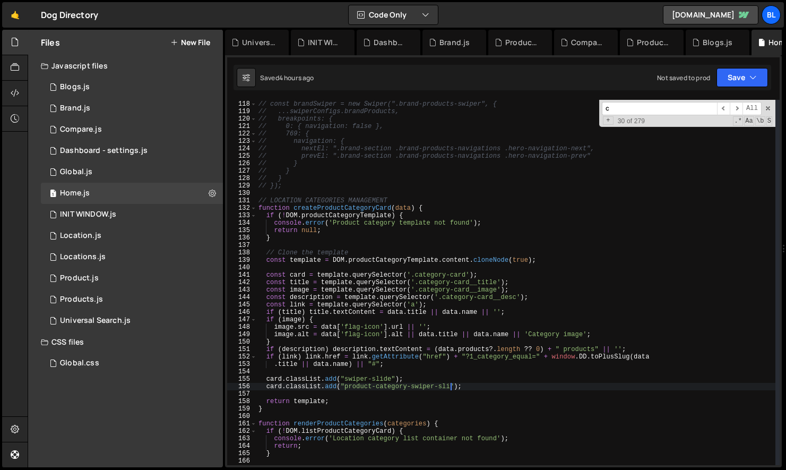
scroll to position [0, 16]
click at [344, 387] on div "// // BRAND PRODUCTS SWIPER // const brandSwiper = new Swiper(".brand-products-…" at bounding box center [515, 283] width 519 height 380
click at [307, 379] on div "// // BRAND PRODUCTS SWIPER // const brandSwiper = new Swiper(".brand-products-…" at bounding box center [515, 283] width 519 height 380
type textarea "card.classList.add("swiper-slide");"
